Goal: Task Accomplishment & Management: Complete application form

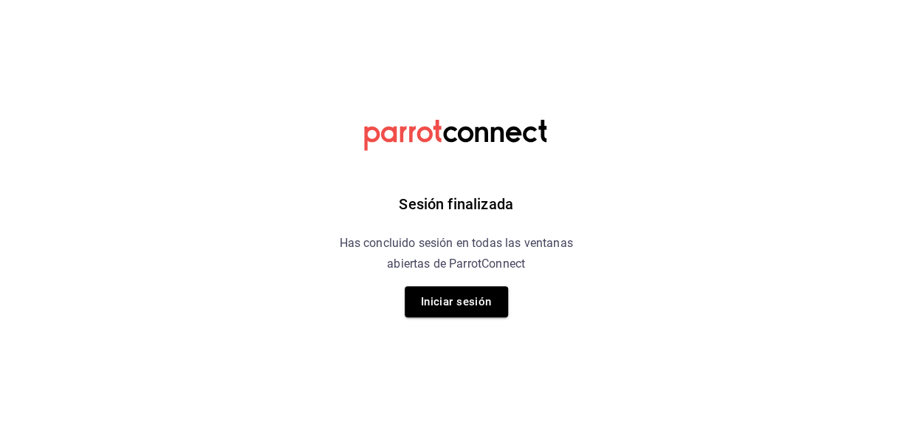
click at [456, 300] on button "Iniciar sesión" at bounding box center [456, 301] width 103 height 31
click at [456, 0] on html "Sesión finalizada Has concluido sesión en todas las ventanas abiertas de Parrot…" at bounding box center [456, 0] width 912 height 0
click at [473, 0] on html "Sesión finalizada Has concluido sesión en todas las ventanas abiertas de Parrot…" at bounding box center [456, 0] width 912 height 0
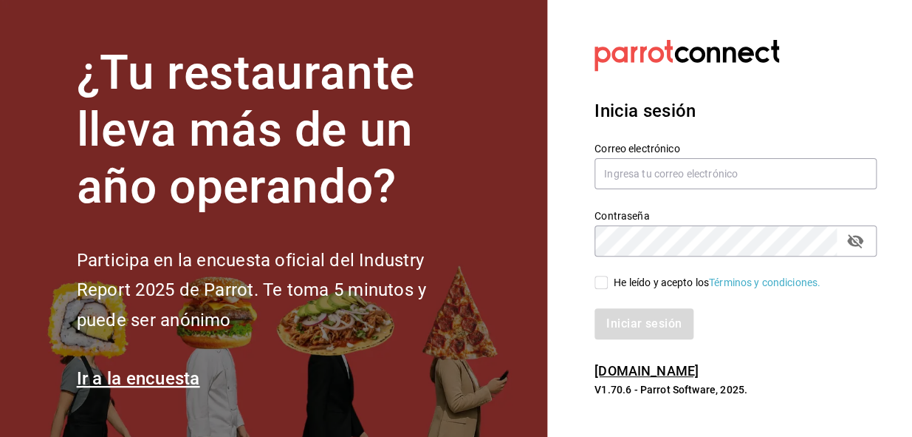
click at [601, 279] on input "He leído y acepto los Términos y condiciones." at bounding box center [601, 281] width 13 height 13
checkbox input "true"
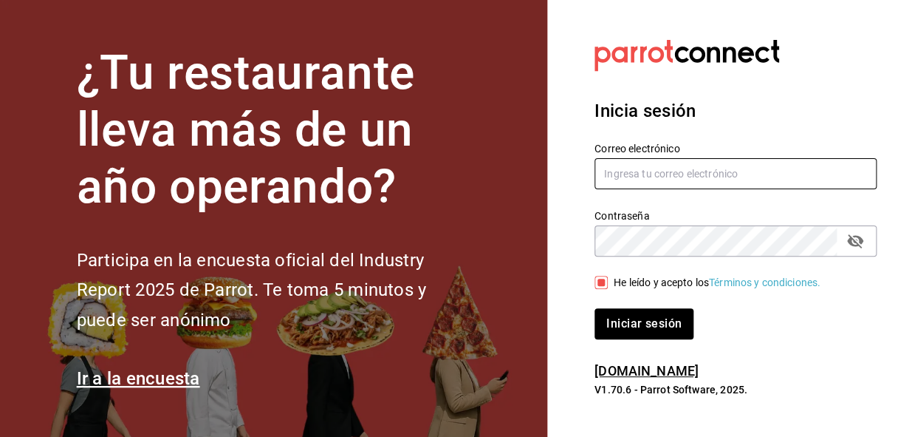
type input "administracion@eventoslienzocharronaucalpan.com"
click at [617, 177] on input "administracion@eventoslienzocharronaucalpan.com" at bounding box center [736, 173] width 282 height 31
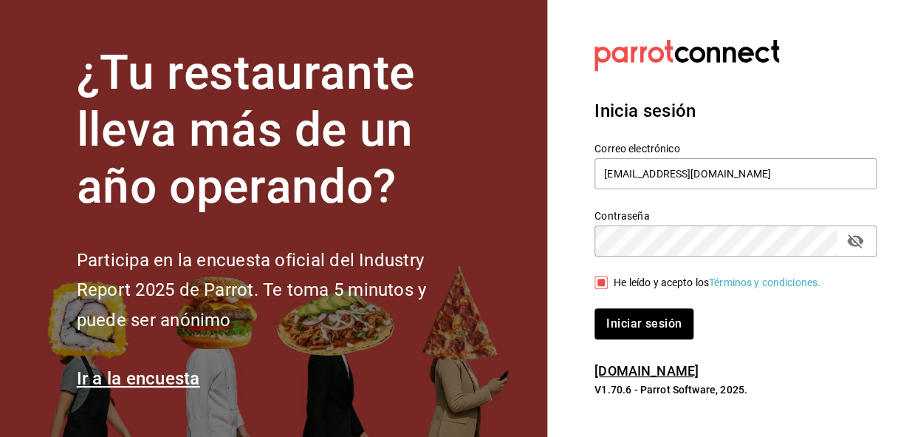
click at [595, 284] on input "He leído y acepto los Términos y condiciones." at bounding box center [601, 281] width 13 height 13
click at [603, 284] on input "He leído y acepto los Términos y condiciones." at bounding box center [601, 281] width 13 height 13
click at [649, 171] on input "administracion@eventoslienzocharronaucalpan.com" at bounding box center [736, 173] width 282 height 31
click at [606, 282] on input "He leído y acepto los Términos y condiciones." at bounding box center [601, 281] width 13 height 13
click at [609, 283] on label "He leído y acepto los Términos y condiciones." at bounding box center [708, 283] width 226 height 16
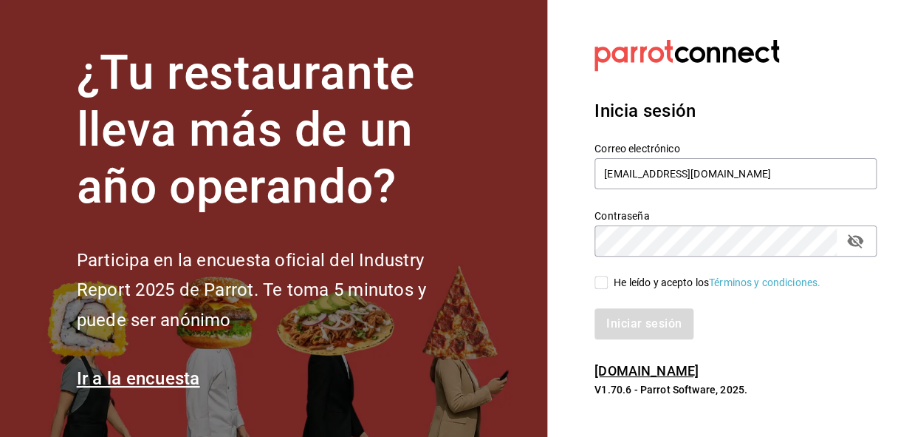
click at [604, 284] on input "He leído y acepto los Términos y condiciones." at bounding box center [601, 281] width 13 height 13
checkbox input "true"
click at [640, 329] on button "Iniciar sesión" at bounding box center [645, 323] width 100 height 31
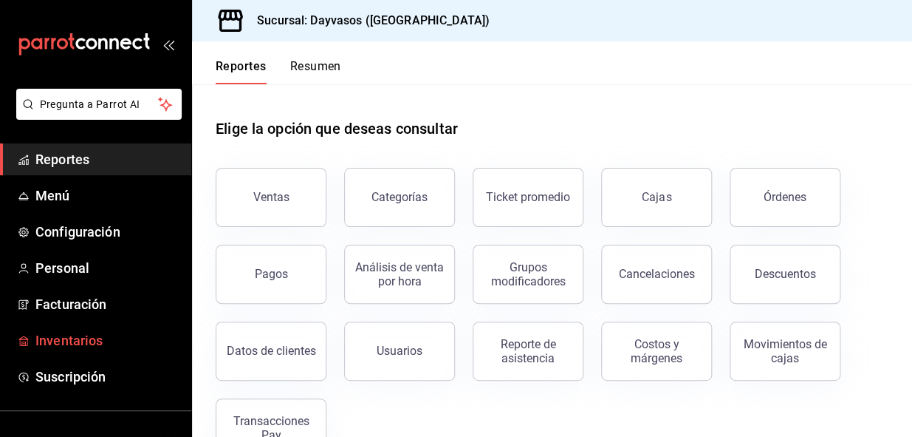
click at [62, 340] on span "Inventarios" at bounding box center [107, 340] width 144 height 20
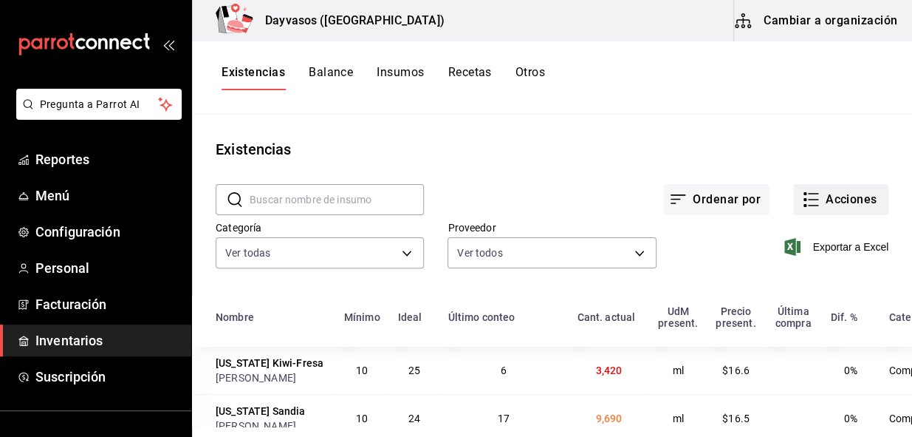
click at [833, 199] on button "Acciones" at bounding box center [840, 199] width 95 height 31
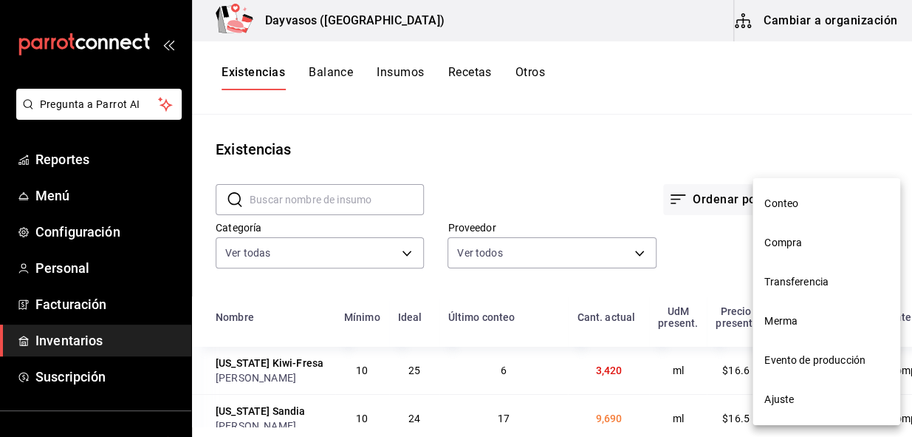
click at [790, 232] on li "Compra" at bounding box center [827, 242] width 148 height 39
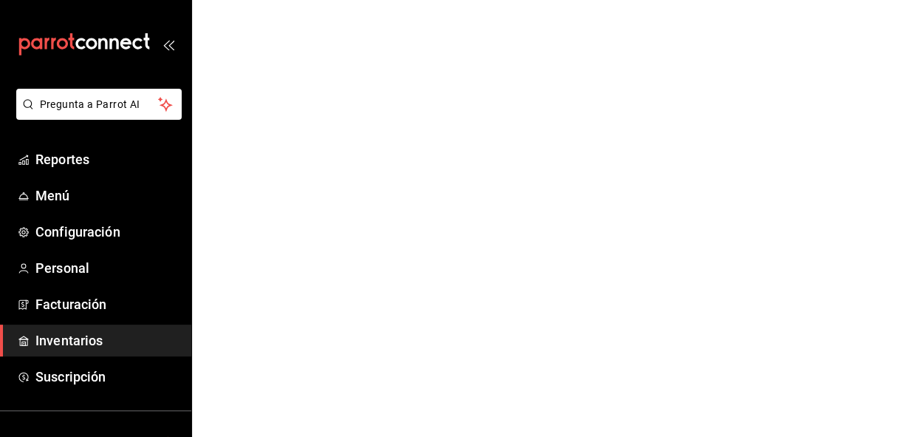
click at [790, 0] on html "Pregunta a Parrot AI Reportes Menú Configuración Personal Facturación Inventari…" at bounding box center [456, 0] width 912 height 0
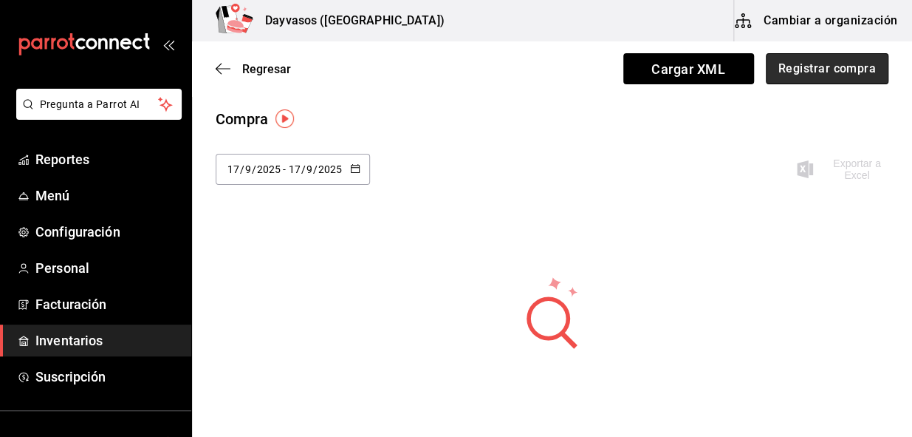
click at [831, 76] on button "Registrar compra" at bounding box center [827, 68] width 123 height 31
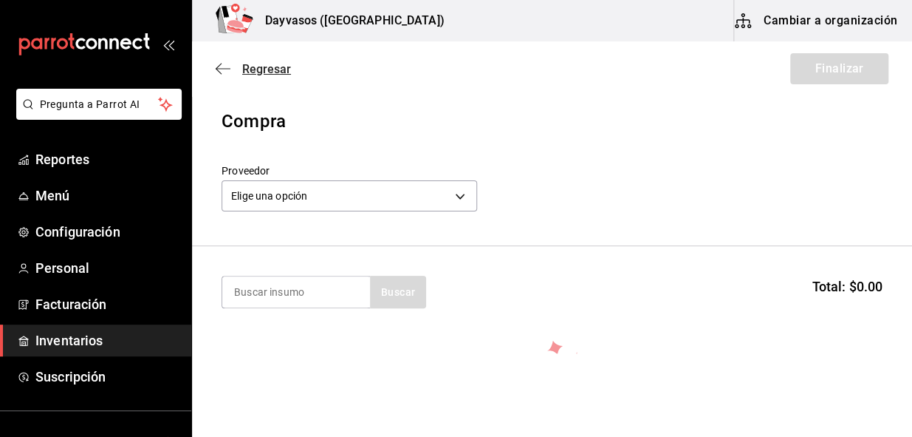
click at [221, 64] on icon "button" at bounding box center [219, 69] width 6 height 11
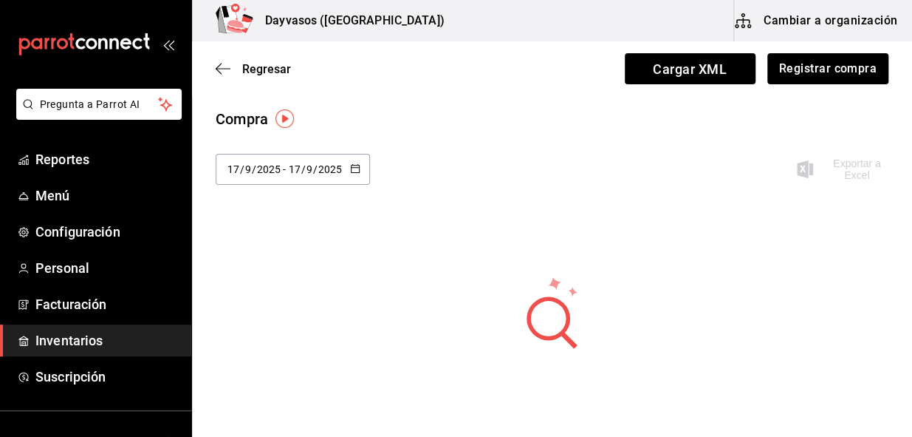
click at [351, 169] on \(Stroke\) "button" at bounding box center [355, 169] width 9 height 8
click at [799, 61] on button "Registrar compra" at bounding box center [827, 68] width 123 height 31
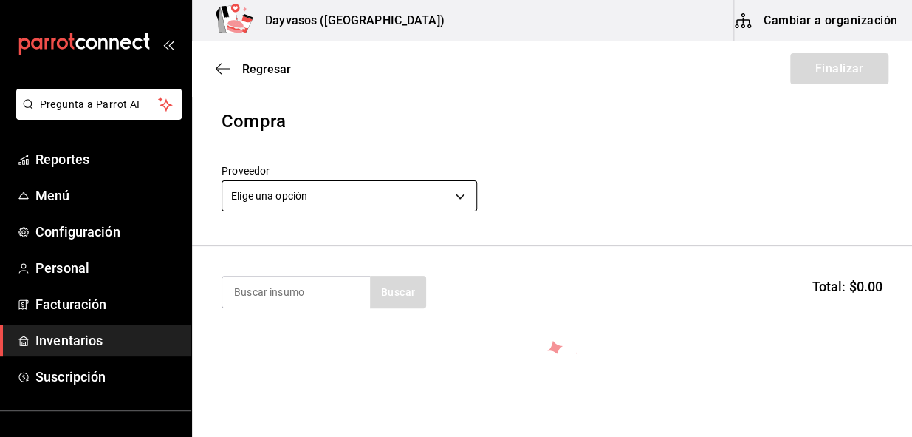
click at [459, 199] on body "Pregunta a Parrot AI Reportes Menú Configuración Personal Facturación Inventari…" at bounding box center [456, 176] width 912 height 353
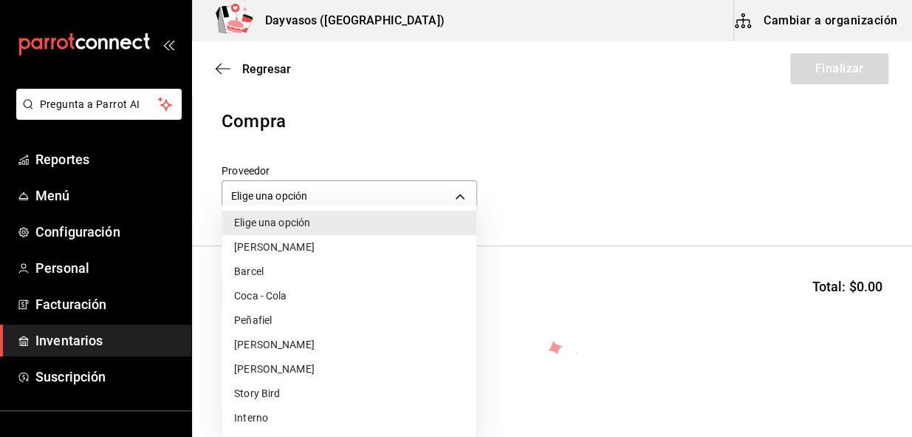
click at [263, 346] on li "[PERSON_NAME]" at bounding box center [349, 344] width 254 height 24
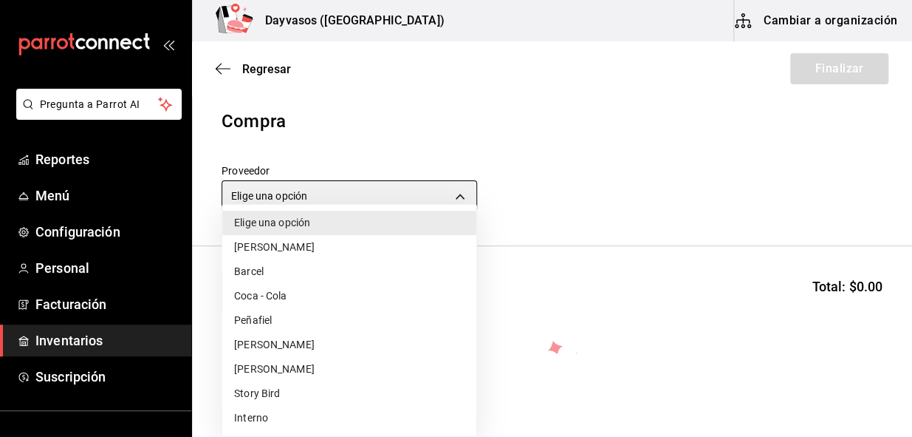
type input "12b2cf24-050f-4a30-bf84-730c8015af48"
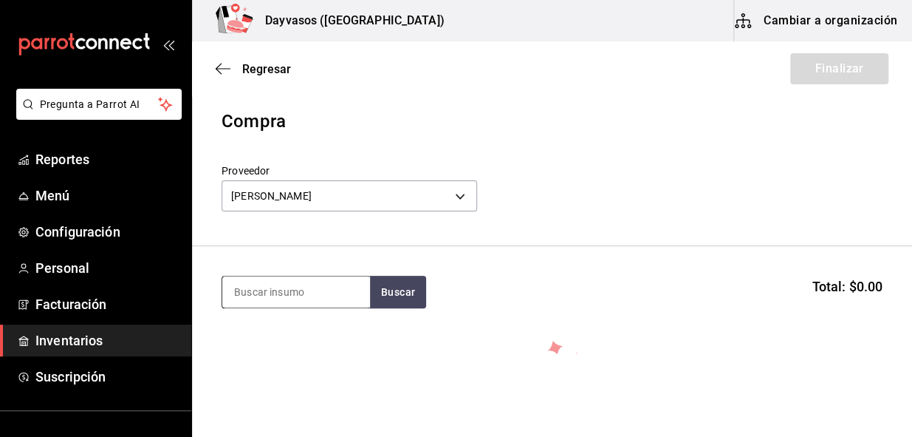
click at [331, 294] on input at bounding box center [296, 291] width 148 height 31
type input "LIMON"
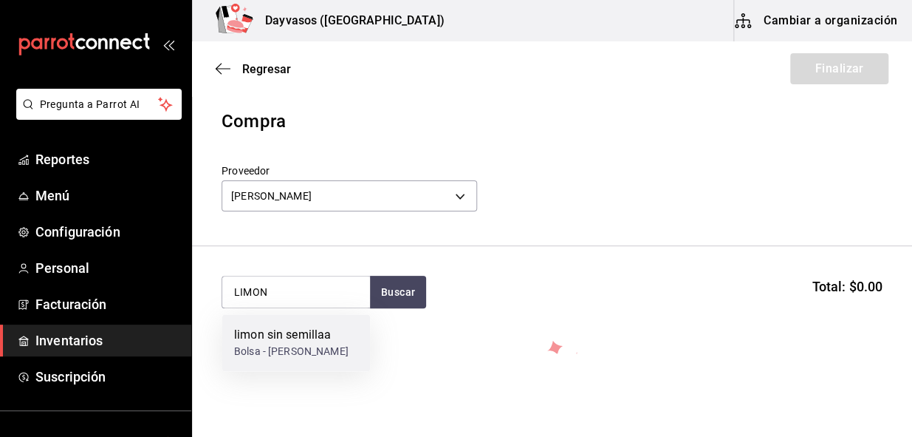
click at [285, 352] on div "Bolsa - [PERSON_NAME]" at bounding box center [291, 351] width 114 height 16
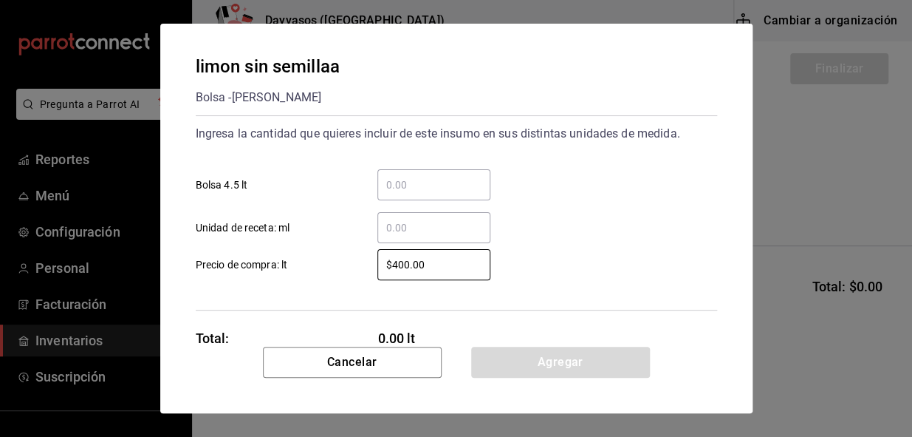
drag, startPoint x: 432, startPoint y: 264, endPoint x: 363, endPoint y: 273, distance: 69.4
click at [363, 273] on div "$400.00 ​" at bounding box center [422, 264] width 137 height 31
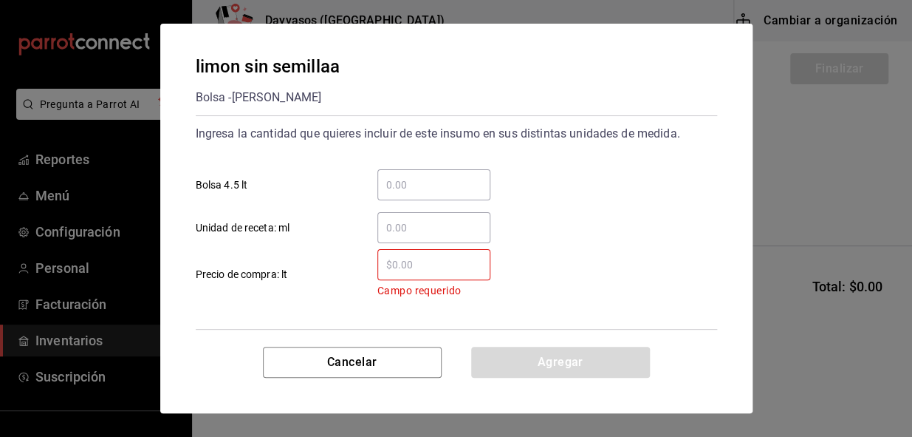
click at [395, 179] on input "​ Bolsa 4.5 lt" at bounding box center [433, 185] width 113 height 18
type input "2"
click at [400, 264] on input "​ Campo requerido Precio de compra: lt" at bounding box center [433, 265] width 113 height 18
click at [412, 272] on input "​ Campo requerido Precio de compra: lt" at bounding box center [433, 265] width 113 height 18
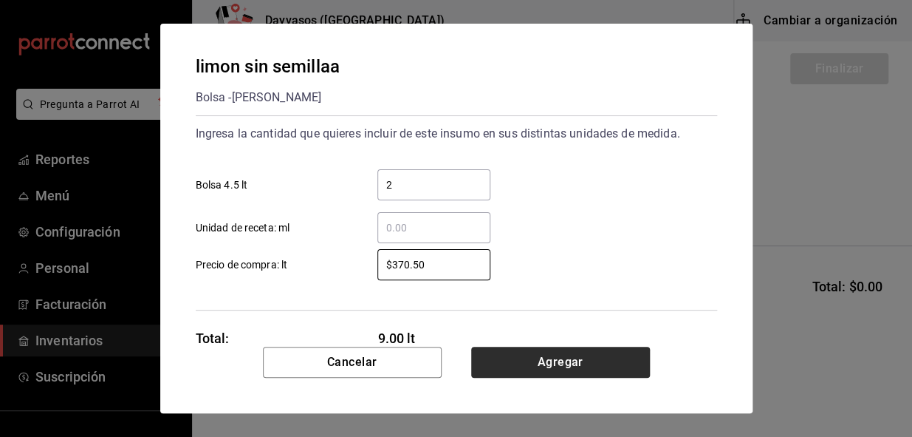
type input "$370.50"
click at [528, 361] on button "Agregar" at bounding box center [560, 361] width 179 height 31
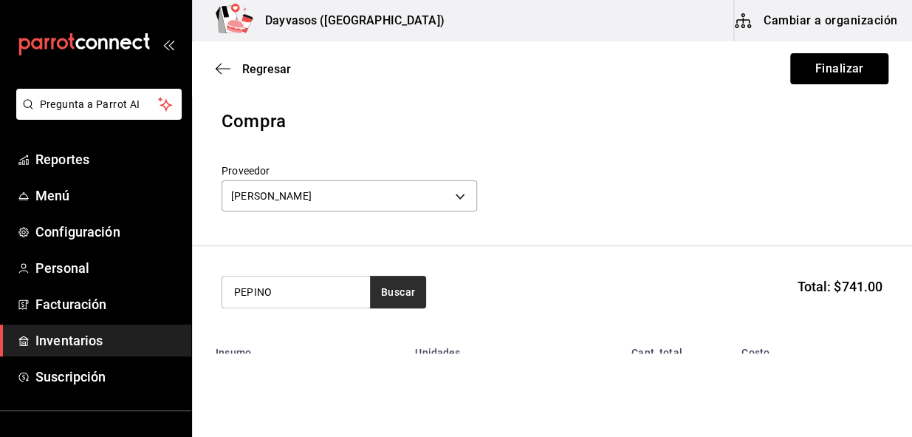
type input "PEPINO"
click at [408, 290] on button "Buscar" at bounding box center [398, 291] width 56 height 32
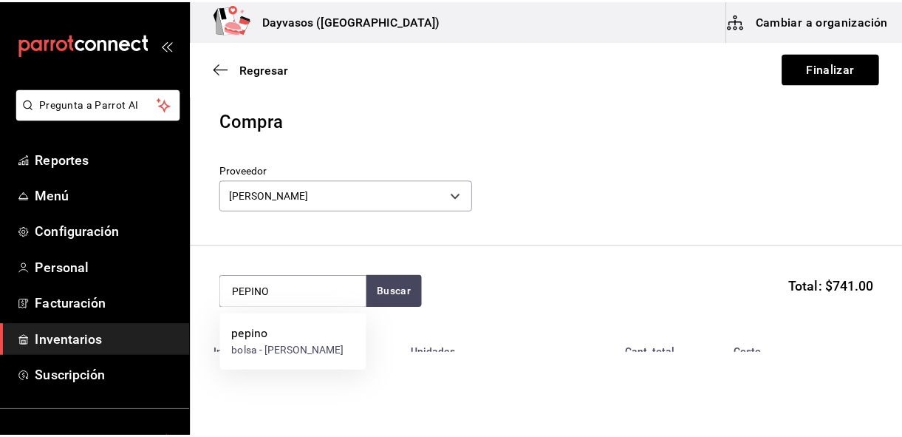
scroll to position [103, 0]
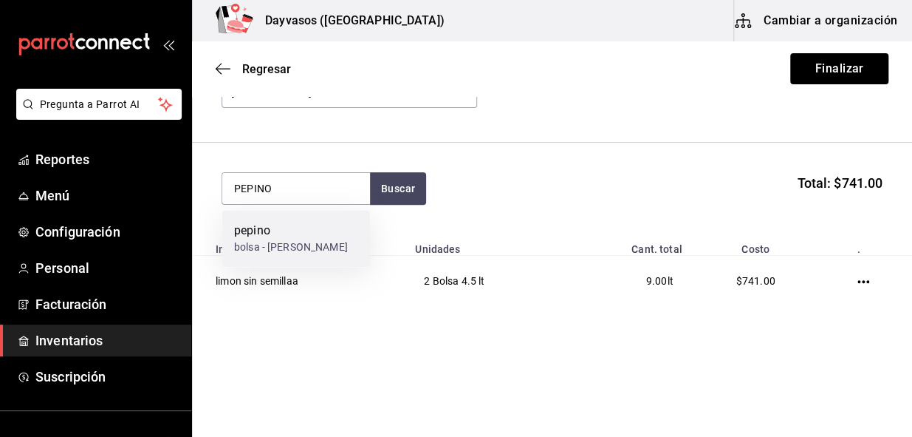
click at [310, 239] on div "pepino bolsa - [PERSON_NAME]" at bounding box center [296, 238] width 148 height 57
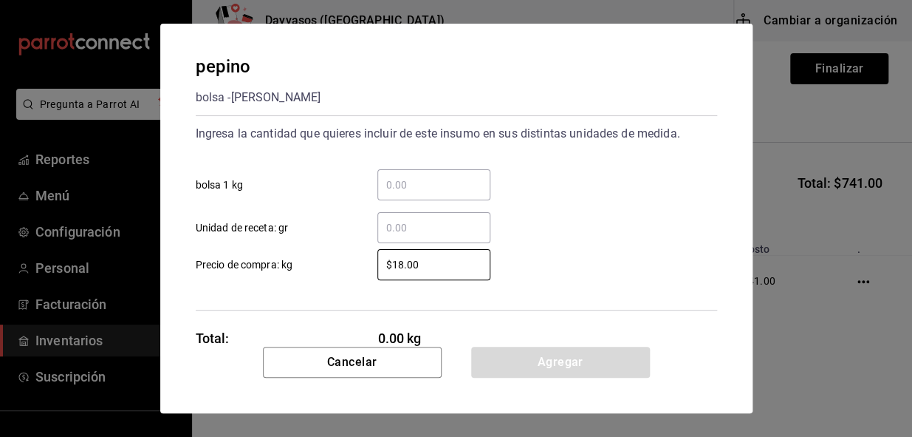
drag, startPoint x: 434, startPoint y: 264, endPoint x: 297, endPoint y: 292, distance: 140.4
click at [297, 292] on div "Ingresa la cantidad que quieres incluir de este insumo en sus distintas unidade…" at bounding box center [456, 212] width 521 height 195
type input "$25"
click at [394, 184] on input "​ bolsa 1 kg" at bounding box center [433, 185] width 113 height 18
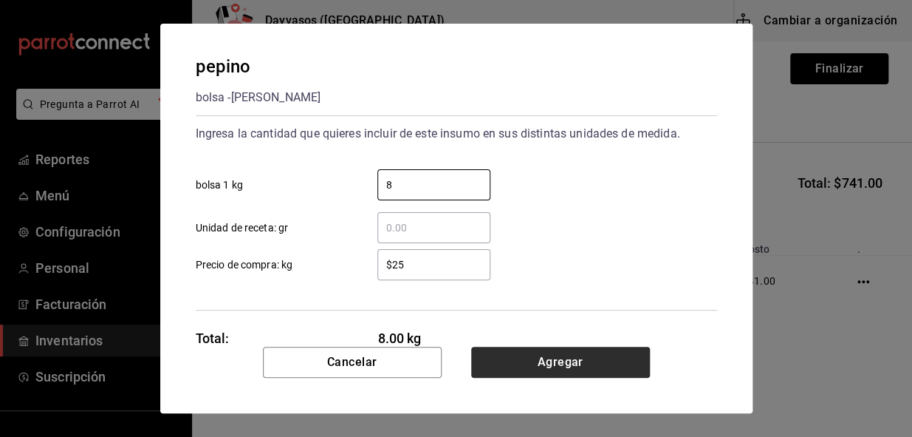
type input "8"
click at [543, 359] on button "Agregar" at bounding box center [560, 361] width 179 height 31
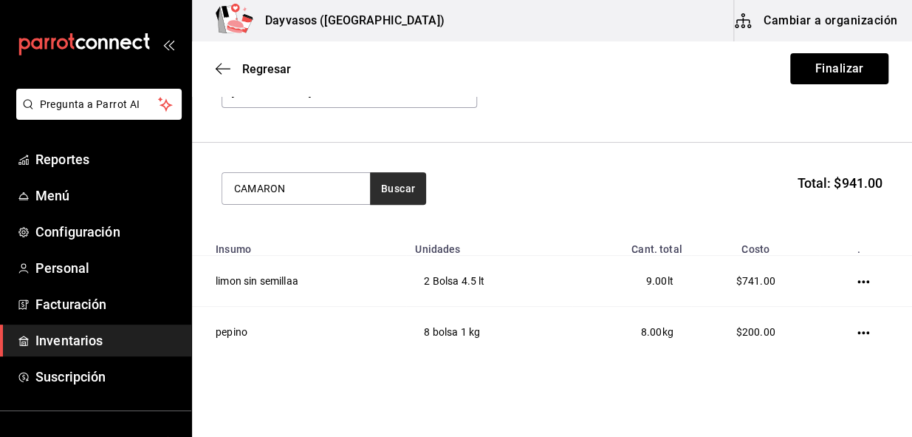
type input "CAMARON"
click at [410, 178] on button "Buscar" at bounding box center [398, 188] width 56 height 32
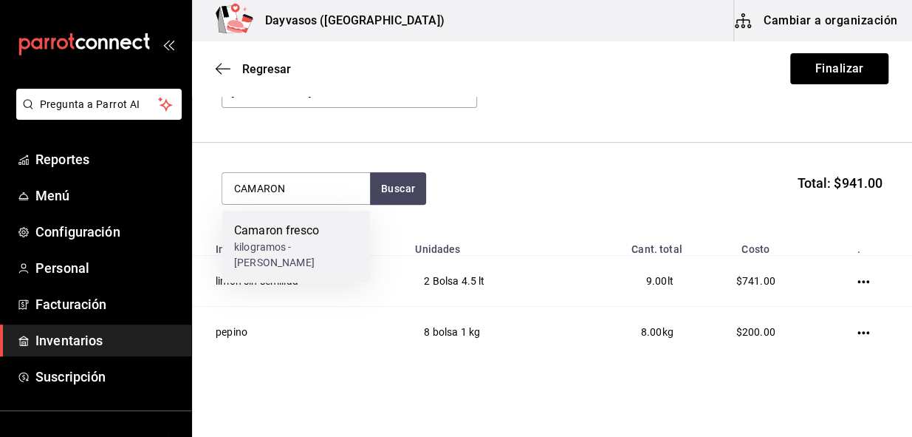
click at [323, 224] on div "Camaron fresco" at bounding box center [296, 231] width 124 height 18
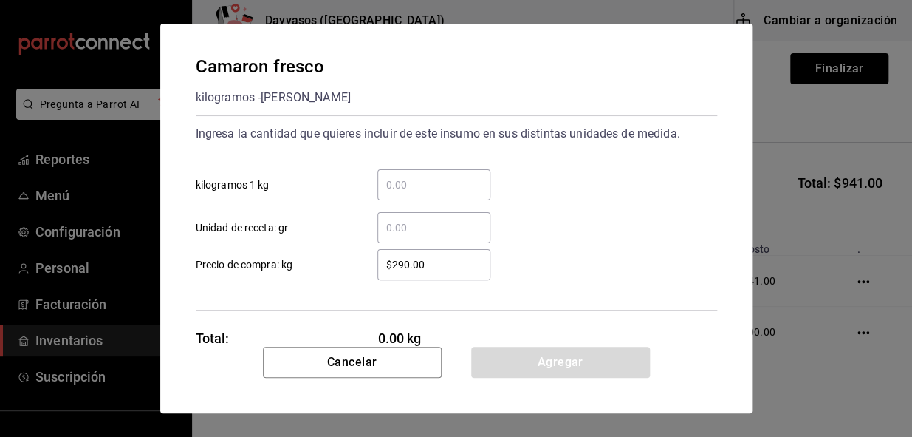
click at [401, 182] on input "​ kilogramos 1 kg" at bounding box center [433, 185] width 113 height 18
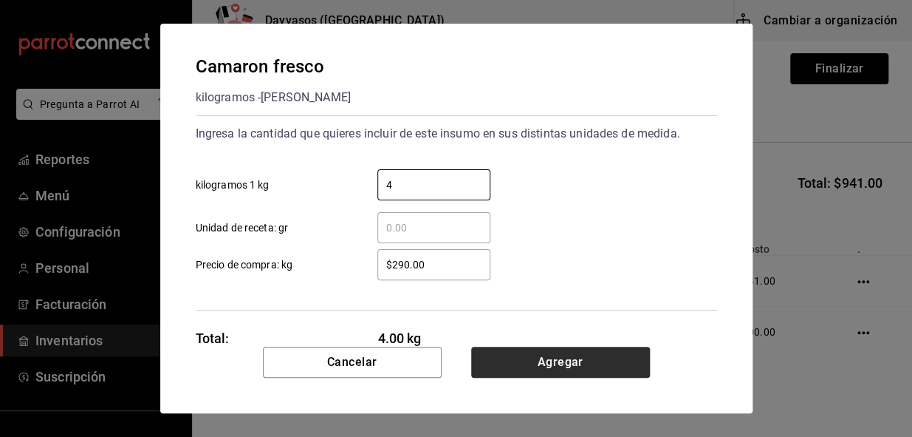
type input "4"
click at [567, 363] on button "Agregar" at bounding box center [560, 361] width 179 height 31
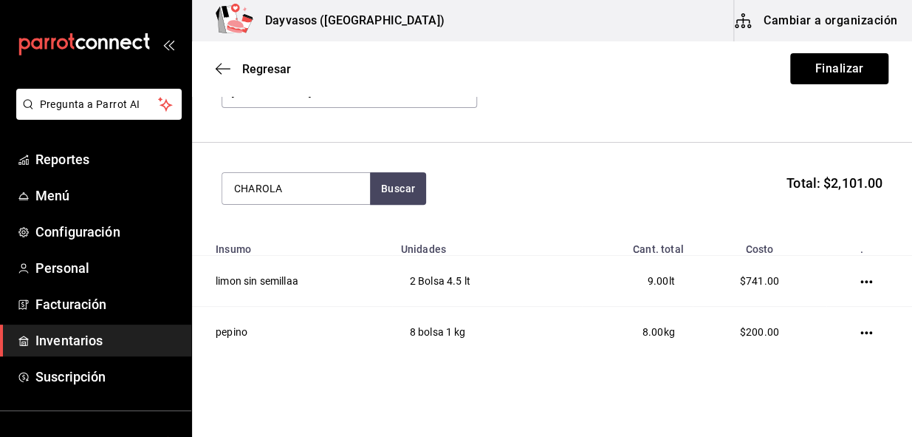
type input "CHAROLA"
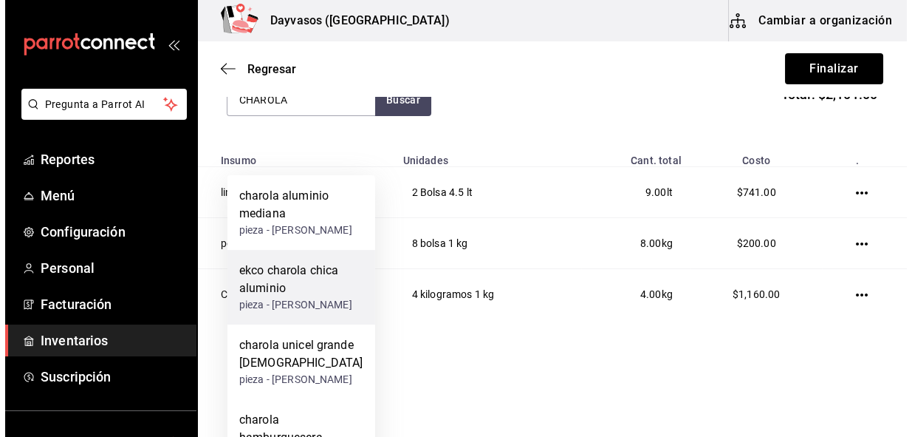
scroll to position [206, 0]
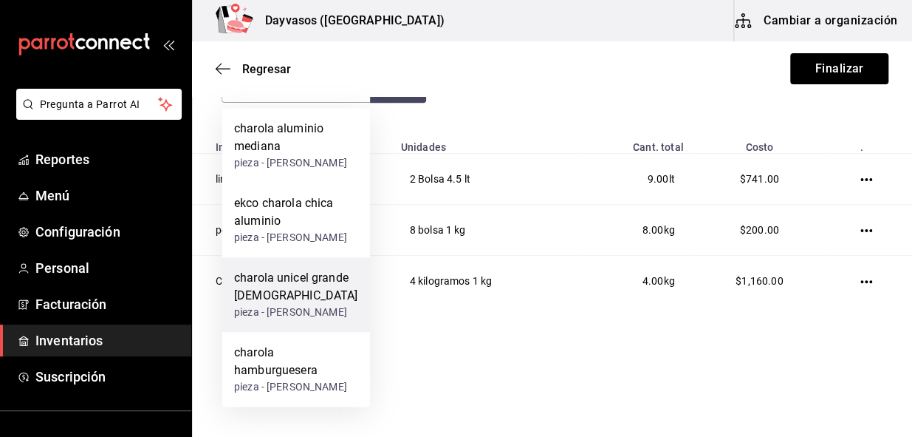
click at [290, 277] on div "charola unicel grande [DEMOGRAPHIC_DATA]" at bounding box center [296, 286] width 124 height 35
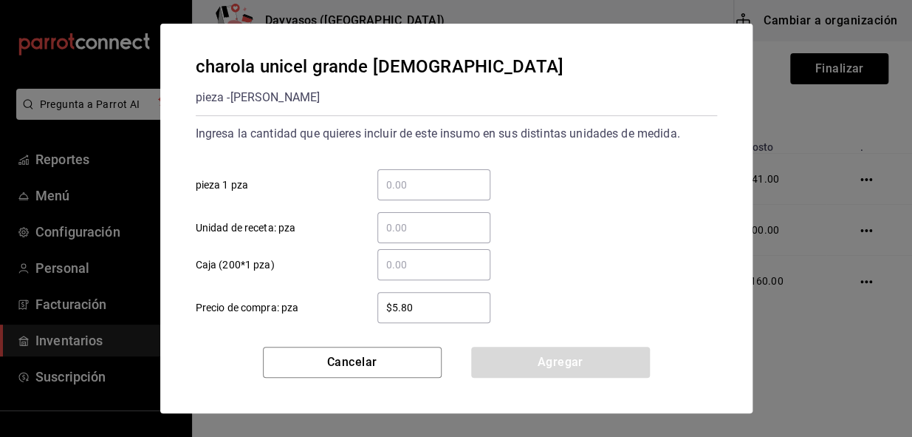
click at [399, 179] on input "​ pieza 1 pza" at bounding box center [433, 185] width 113 height 18
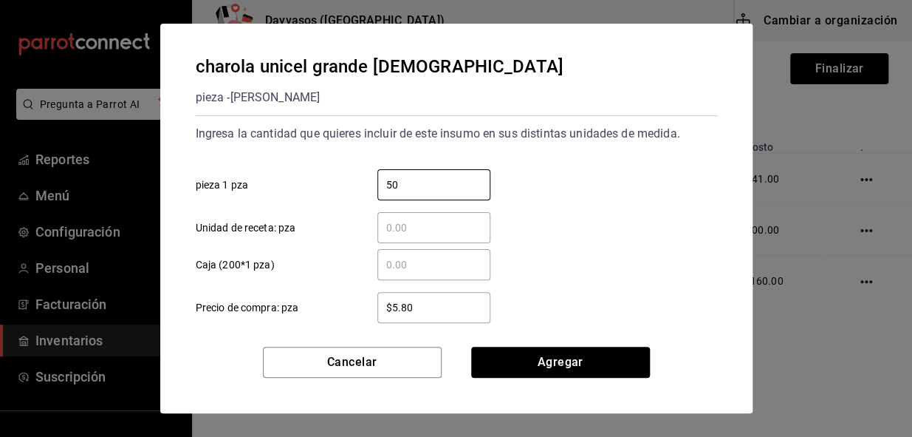
type input "50"
click at [322, 276] on label "​ Caja (200*1 pza)" at bounding box center [343, 264] width 295 height 31
click at [377, 273] on input "​ Caja (200*1 pza)" at bounding box center [433, 265] width 113 height 18
drag, startPoint x: 432, startPoint y: 307, endPoint x: 349, endPoint y: 315, distance: 83.2
click at [349, 315] on label "$5.80 ​ Precio de compra: pza" at bounding box center [343, 307] width 295 height 31
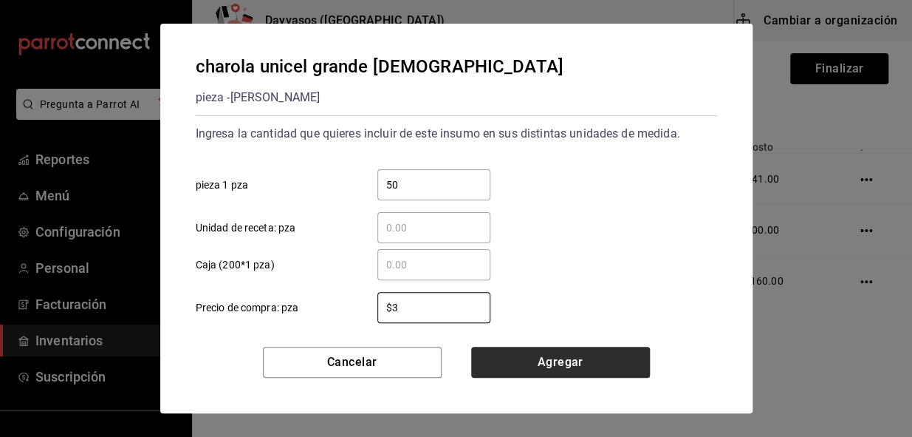
type input "$3"
click at [532, 360] on button "Agregar" at bounding box center [560, 361] width 179 height 31
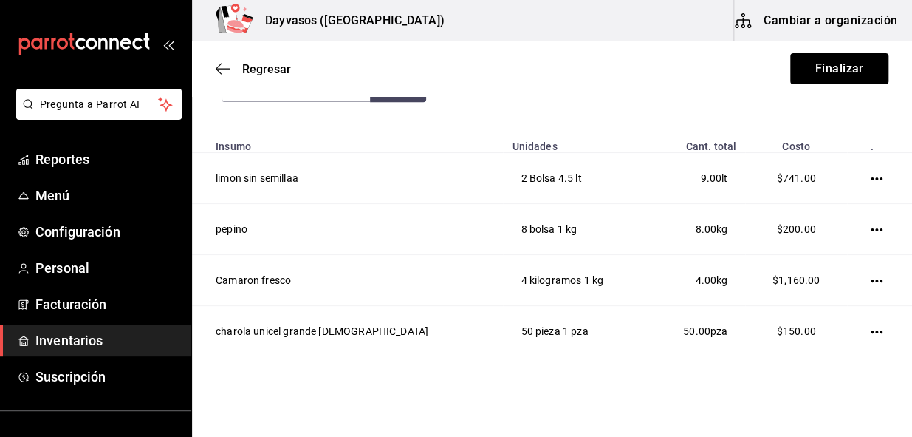
click at [286, 94] on div "Regresar Finalizar" at bounding box center [552, 68] width 720 height 55
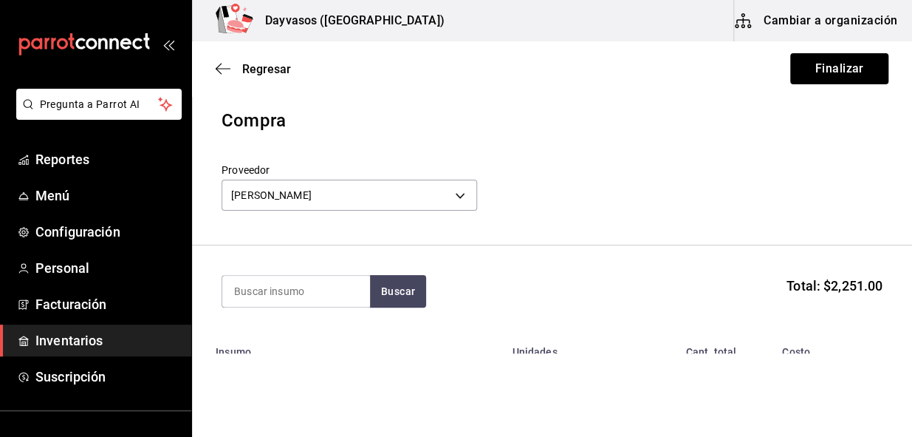
scroll to position [0, 0]
click at [270, 297] on input at bounding box center [296, 291] width 148 height 31
type input "CUCHARA"
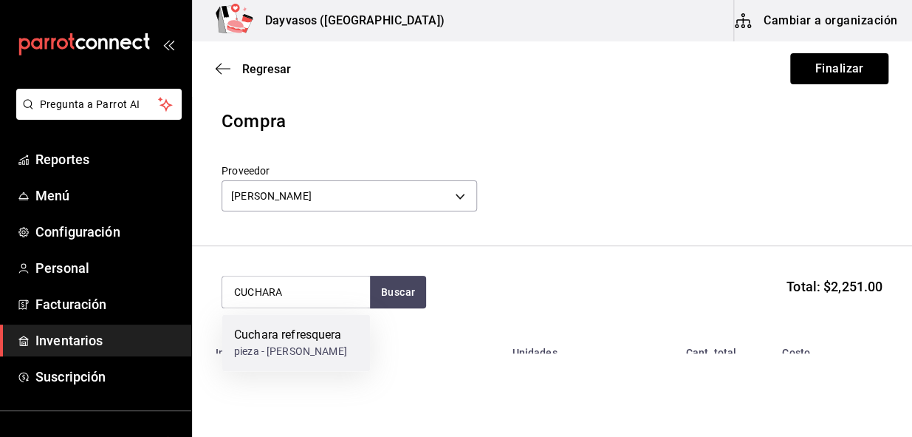
click at [293, 339] on div "Cuchara refresquera" at bounding box center [290, 335] width 113 height 18
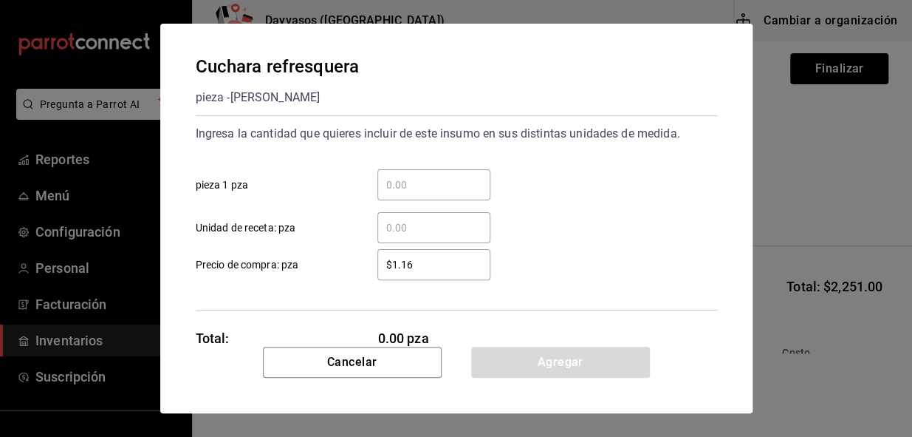
click at [396, 177] on input "​ pieza 1 pza" at bounding box center [433, 185] width 113 height 18
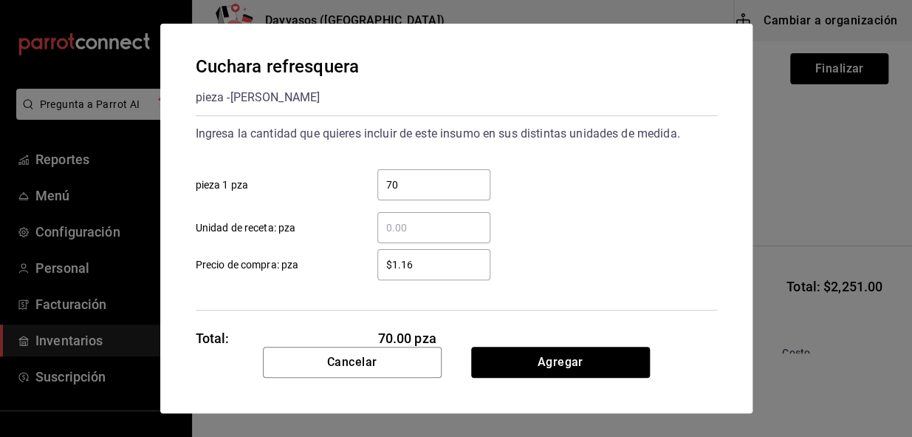
type input "700"
drag, startPoint x: 413, startPoint y: 183, endPoint x: 251, endPoint y: 213, distance: 164.6
click at [251, 213] on div "700 ​ pieza 1 pza ​ Unidad de receta: pza" at bounding box center [450, 200] width 533 height 86
type input "250"
click at [417, 262] on input "$1.16" at bounding box center [433, 265] width 113 height 18
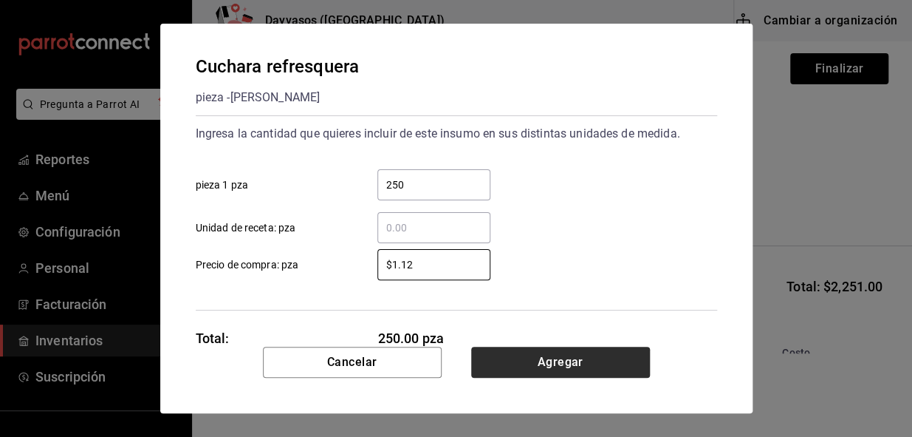
type input "$1.12"
click at [558, 358] on button "Agregar" at bounding box center [560, 361] width 179 height 31
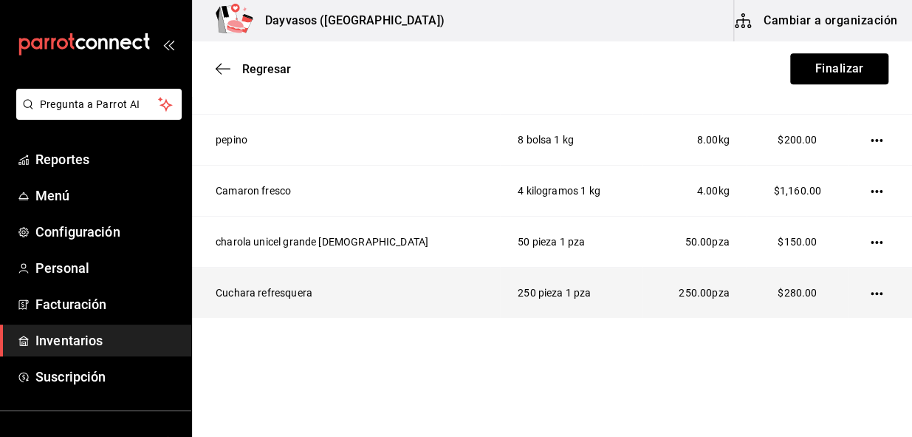
scroll to position [307, 0]
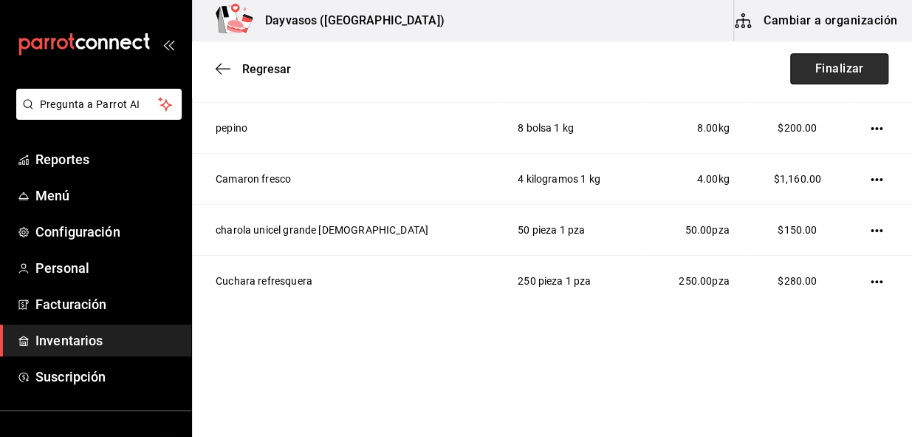
click at [818, 70] on button "Finalizar" at bounding box center [839, 68] width 98 height 31
